Goal: Information Seeking & Learning: Find specific fact

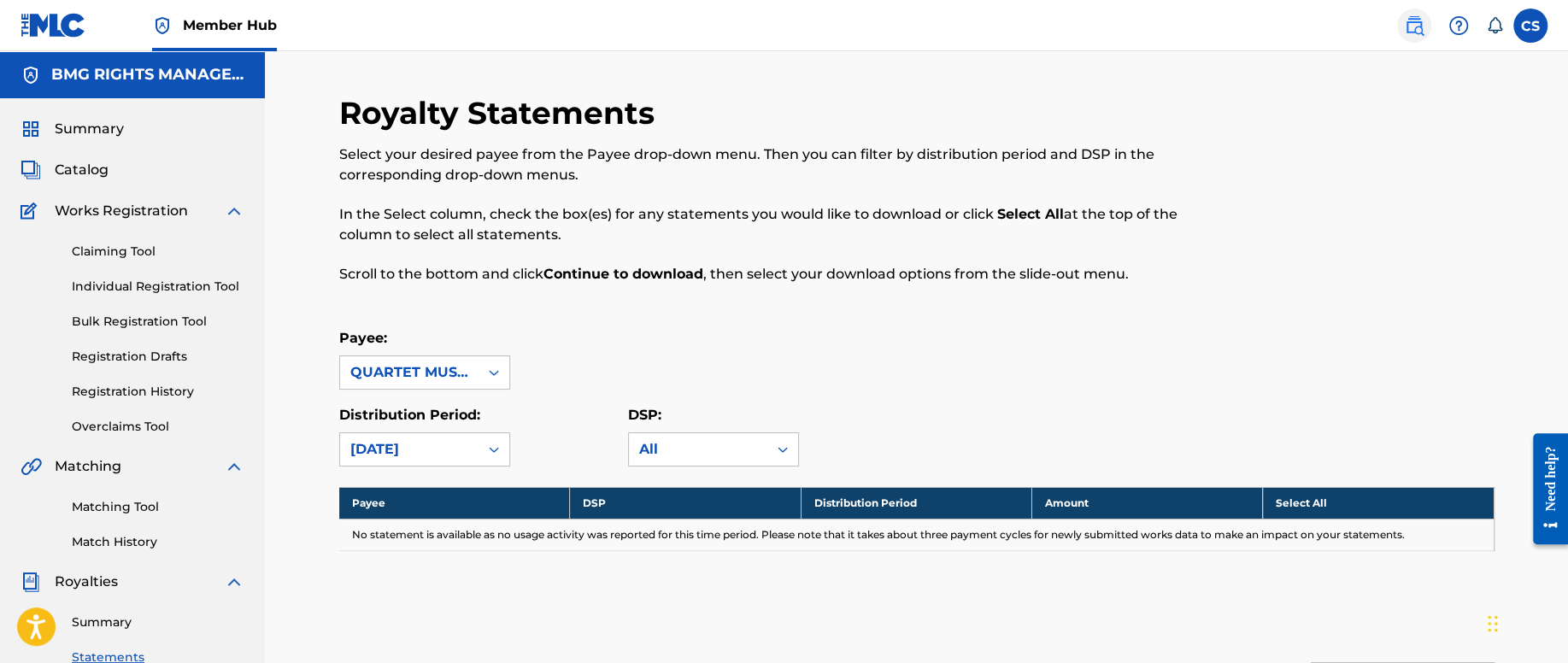
click at [1409, 34] on img at bounding box center [1413, 25] width 20 height 20
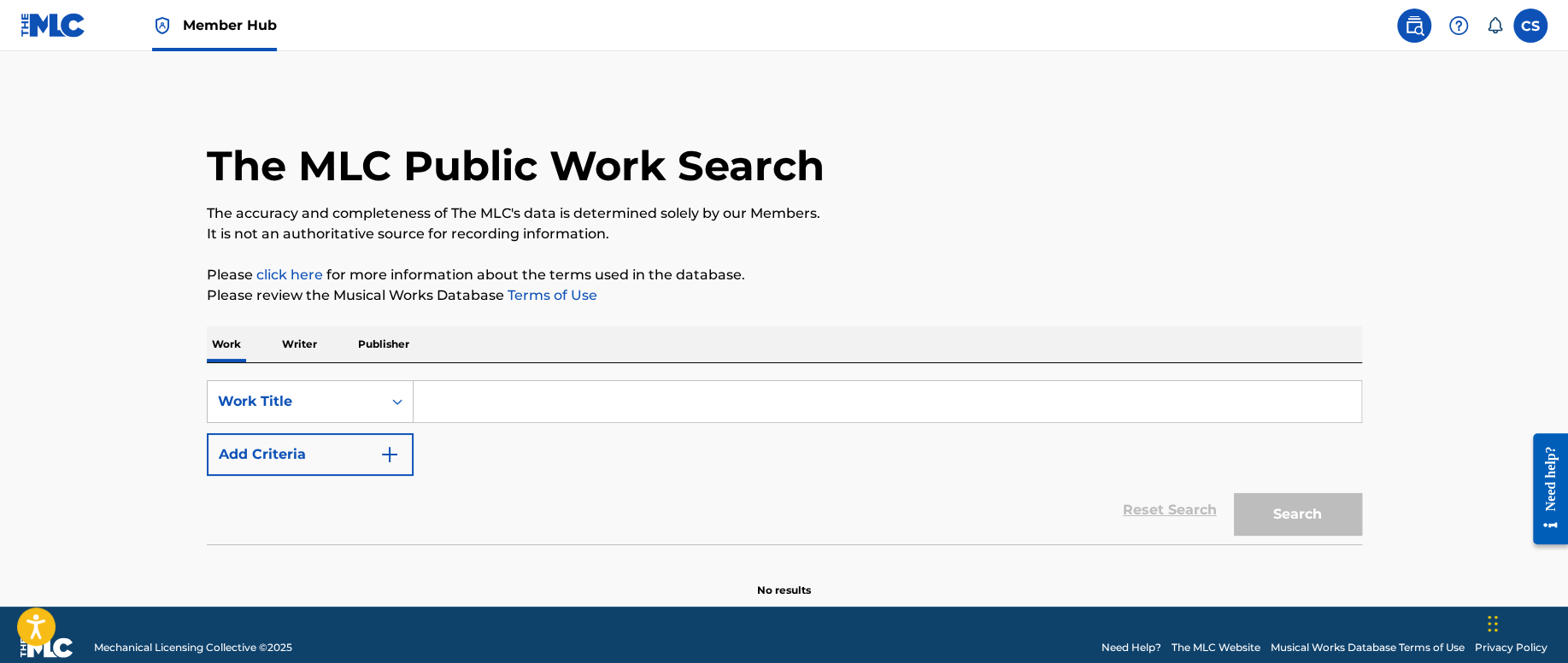
click at [449, 399] on input "Search Form" at bounding box center [887, 401] width 948 height 41
paste input "La Mala y [GEOGRAPHIC_DATA]"
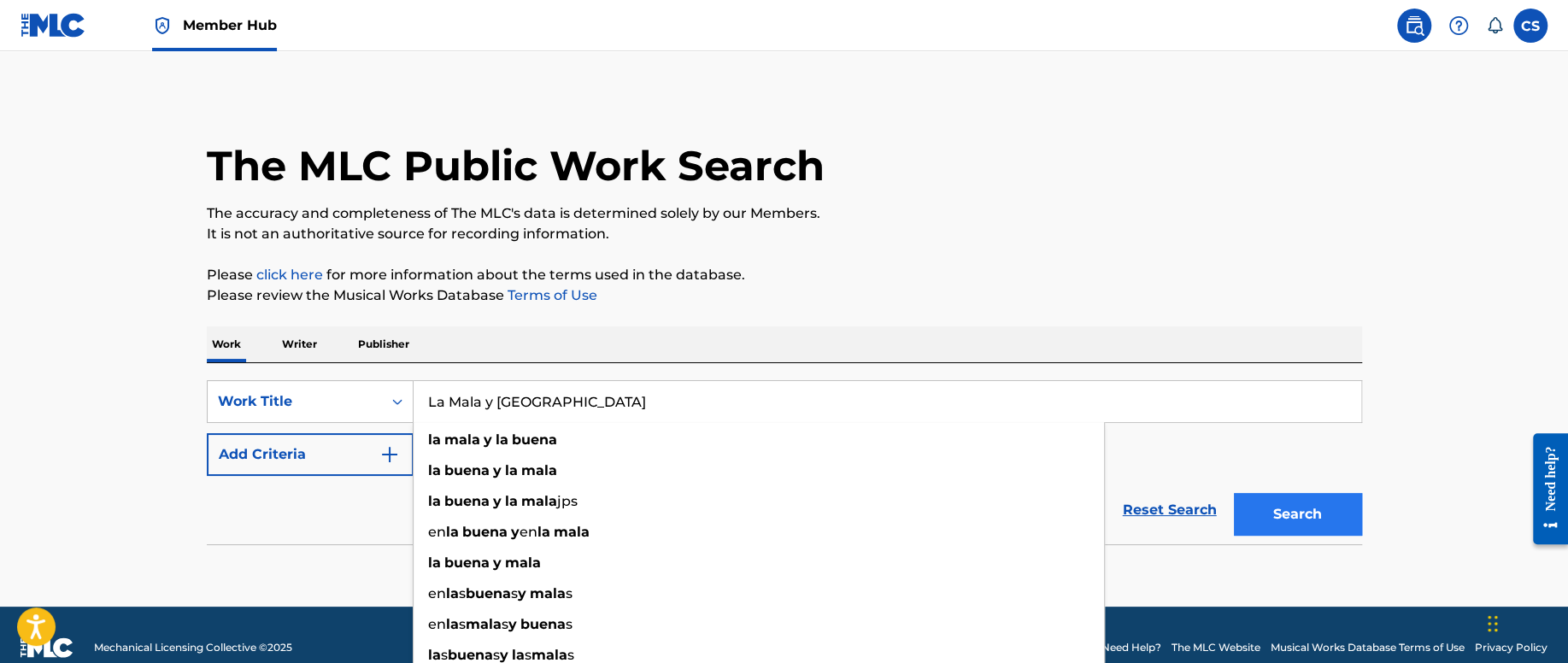
type input "La Mala y [GEOGRAPHIC_DATA]"
click at [1288, 511] on button "Search" at bounding box center [1298, 514] width 129 height 43
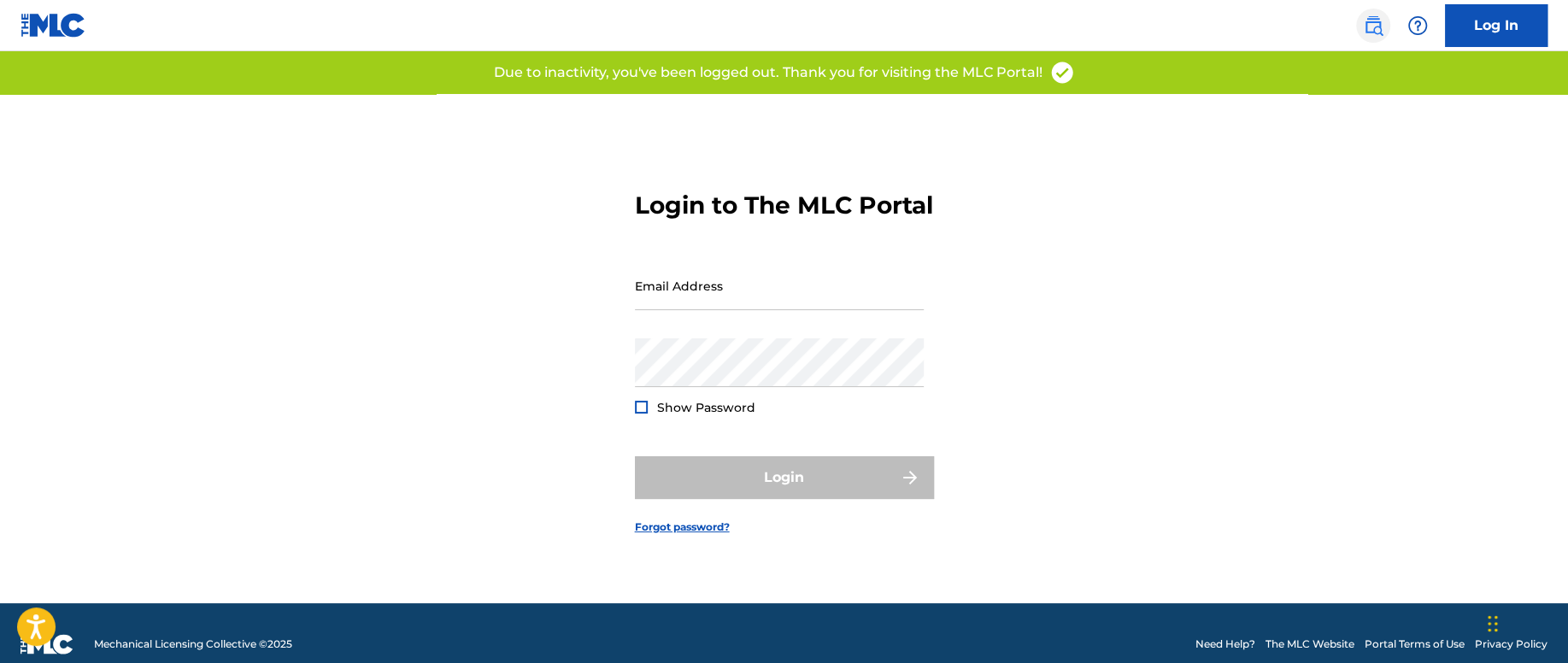
click at [1375, 35] on link at bounding box center [1372, 25] width 34 height 34
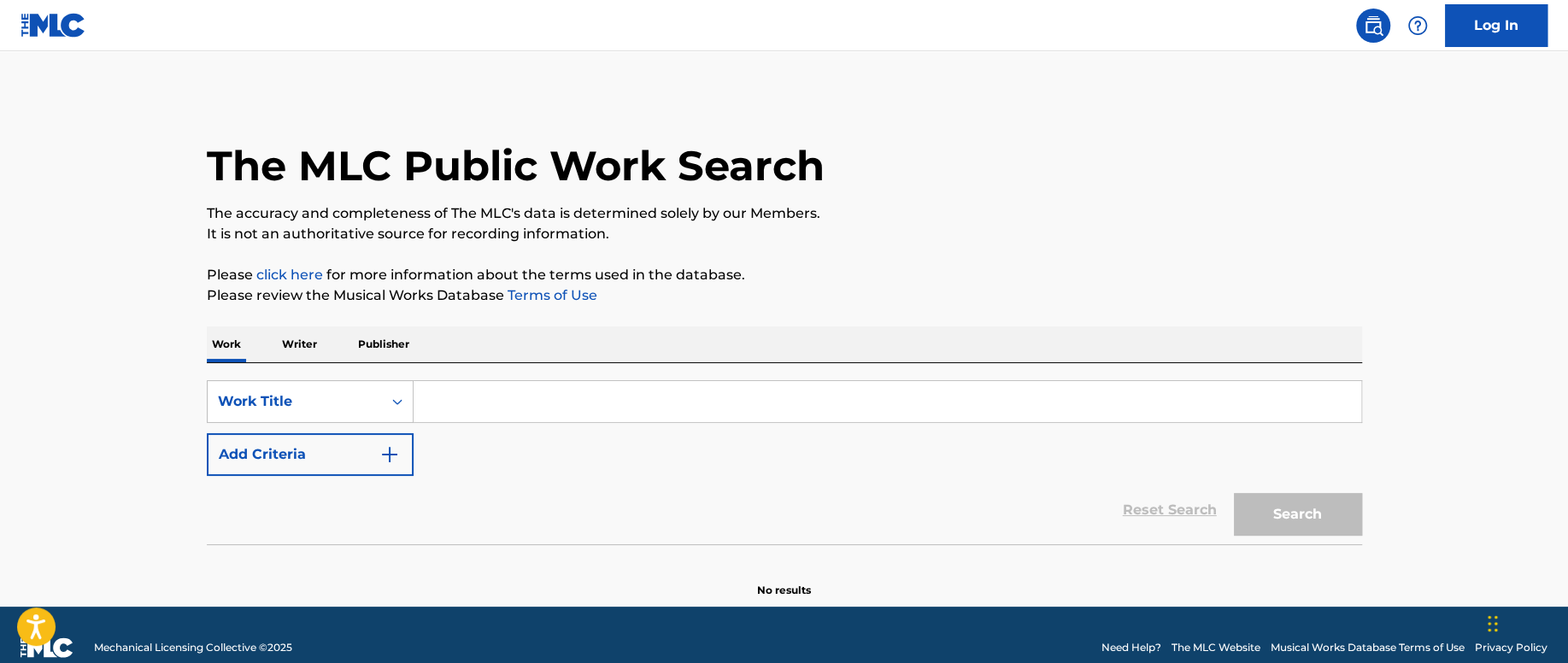
click at [557, 402] on input "Search Form" at bounding box center [887, 401] width 948 height 41
paste input "La Mala y [GEOGRAPHIC_DATA]"
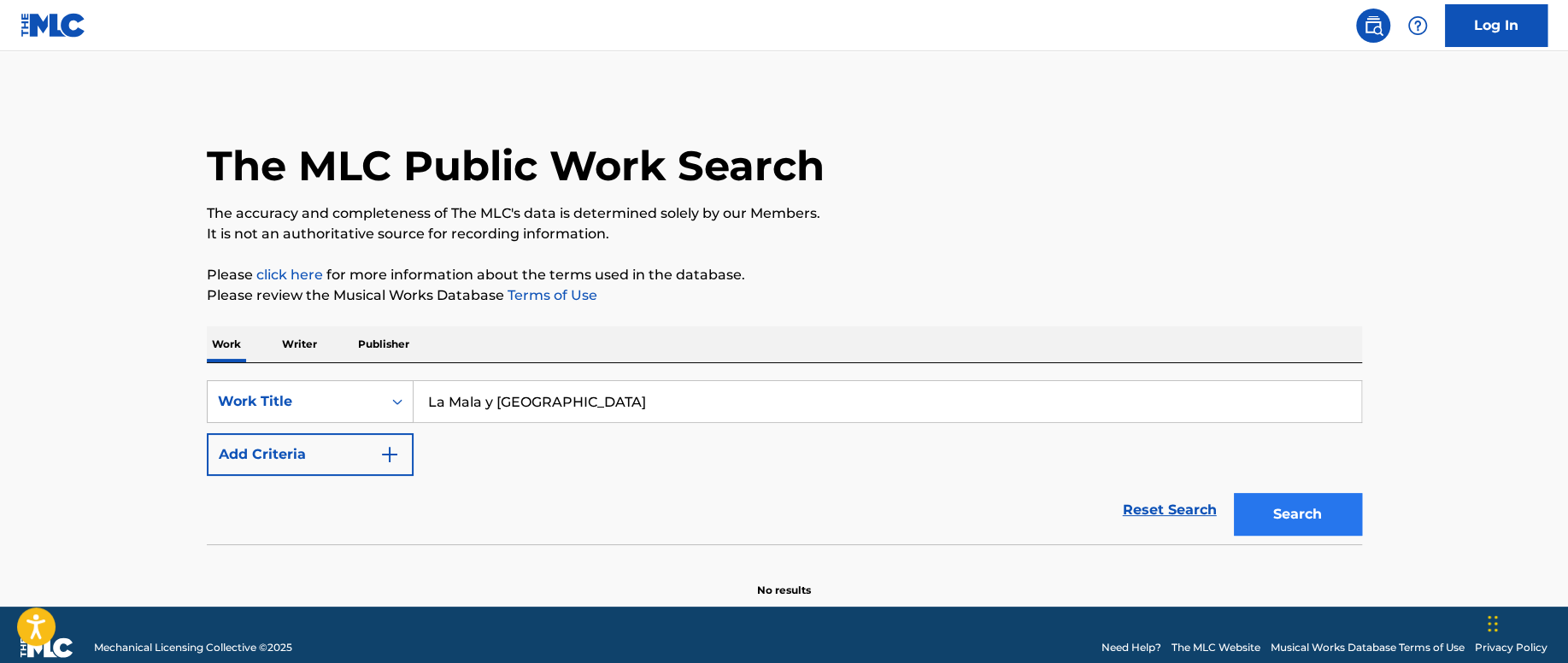
type input "La Mala y [GEOGRAPHIC_DATA]"
click at [1297, 519] on button "Search" at bounding box center [1298, 514] width 129 height 43
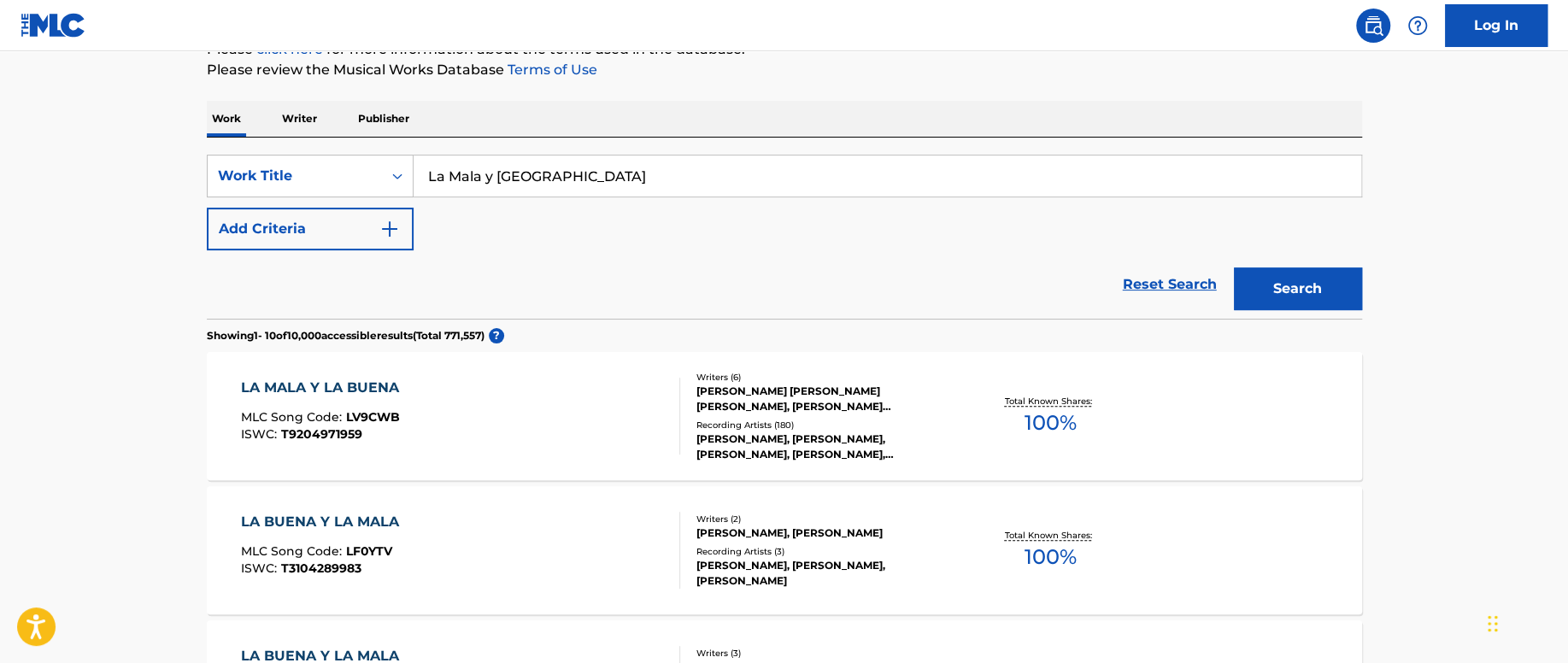
scroll to position [227, 0]
click at [555, 415] on div "LA MALA Y LA BUENA MLC Song Code : LV9CWB ISWC : T9204971959" at bounding box center [460, 414] width 439 height 77
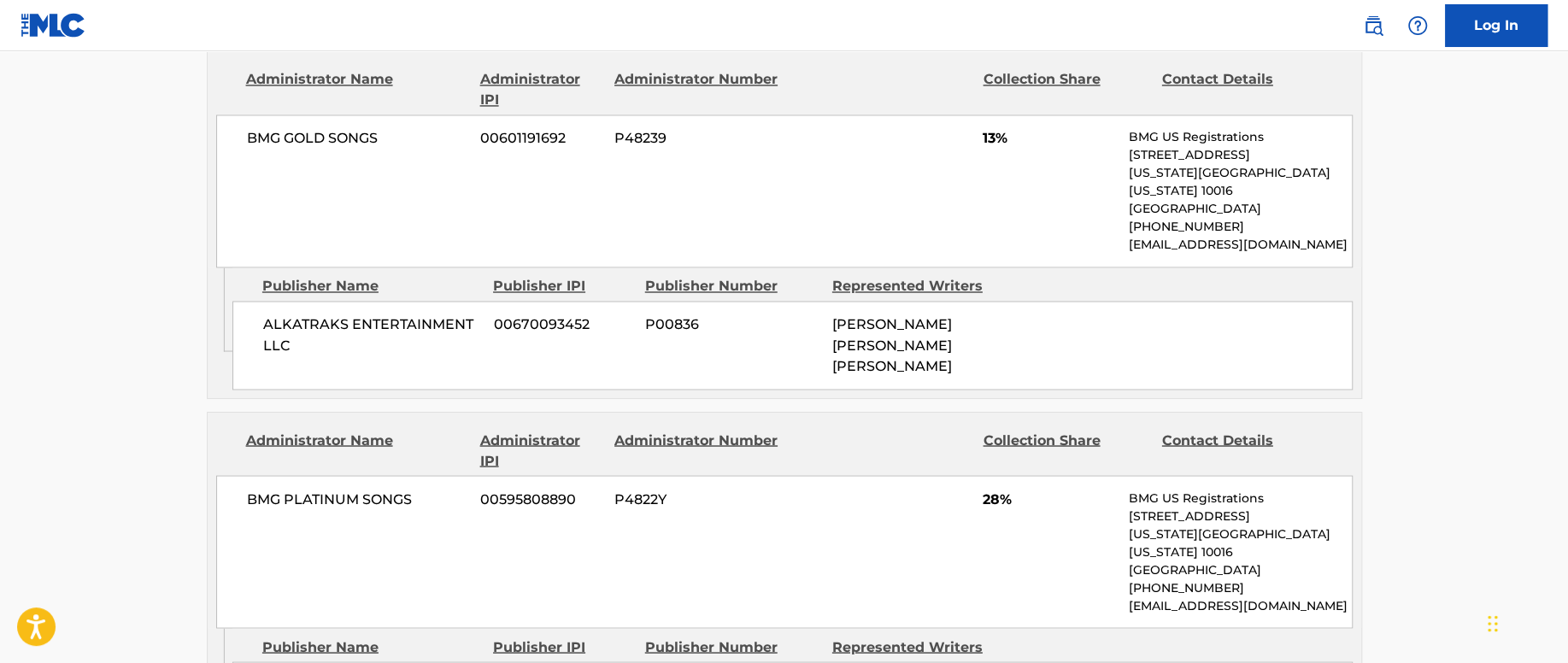
scroll to position [2022, 0]
